Goal: Task Accomplishment & Management: Manage account settings

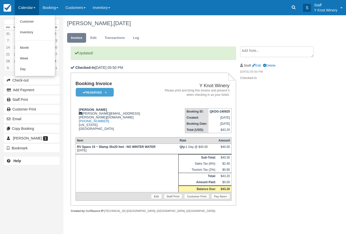
click at [27, 20] on link "Customer" at bounding box center [35, 21] width 40 height 11
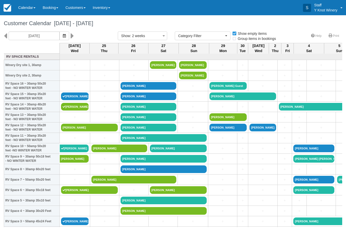
select select
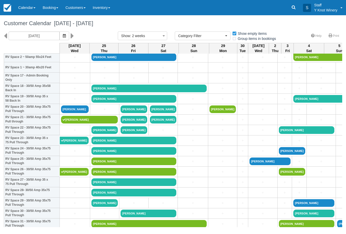
scroll to position [174, 0]
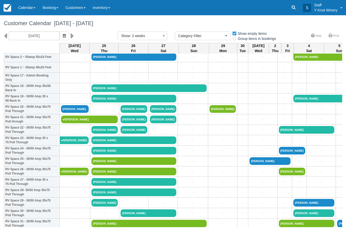
click at [71, 113] on link "[PERSON_NAME]" at bounding box center [75, 109] width 28 height 8
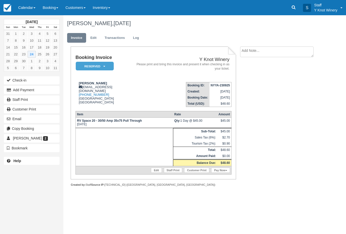
click at [27, 80] on button "Check-in" at bounding box center [32, 80] width 56 height 8
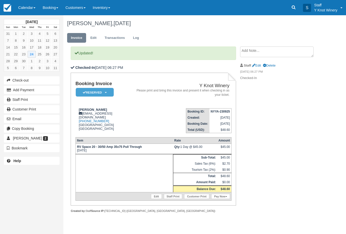
click at [96, 38] on link "Edit" at bounding box center [94, 38] width 14 height 10
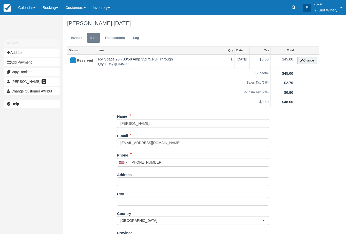
click at [312, 61] on button "Change" at bounding box center [307, 61] width 19 height 8
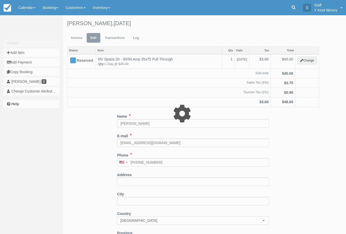
type input "45.00"
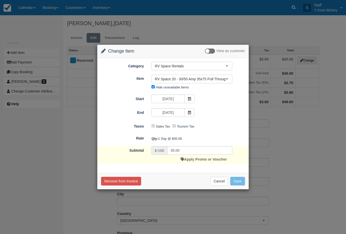
click at [217, 159] on link "Apply Promo or Voucher" at bounding box center [204, 159] width 46 height 4
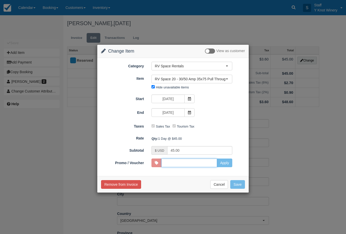
click at [200, 162] on input "Promo / Voucher" at bounding box center [189, 162] width 56 height 9
type input "VETS"
click at [221, 165] on button "Apply" at bounding box center [224, 162] width 15 height 9
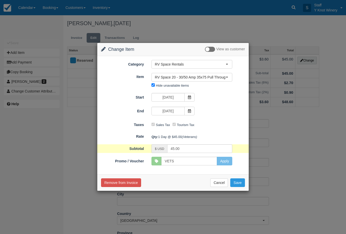
click at [238, 182] on button "Save" at bounding box center [237, 182] width 15 height 9
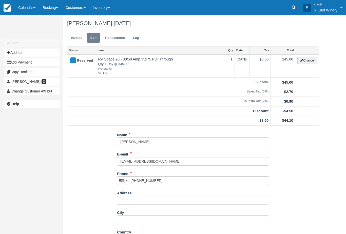
click at [77, 42] on link "Invoice" at bounding box center [76, 38] width 19 height 10
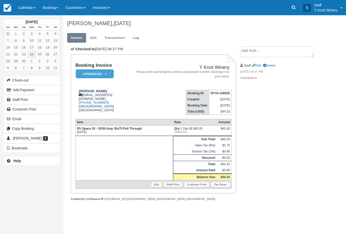
click at [226, 187] on link "Pay Now" at bounding box center [220, 184] width 19 height 5
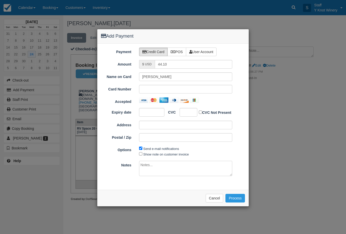
click at [174, 85] on div at bounding box center [186, 89] width 94 height 9
click at [191, 110] on div at bounding box center [189, 112] width 18 height 9
click at [237, 196] on button "Process" at bounding box center [236, 197] width 20 height 9
